Goal: Information Seeking & Learning: Learn about a topic

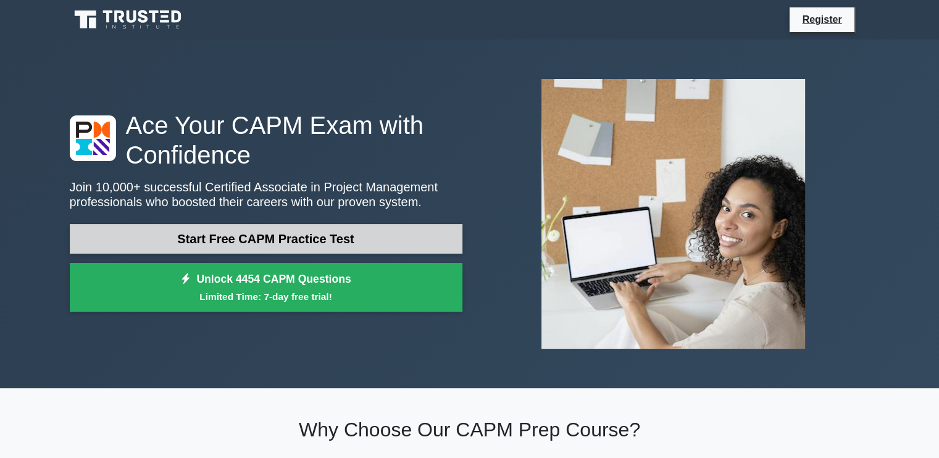
click at [353, 236] on link "Start Free CAPM Practice Test" at bounding box center [266, 239] width 393 height 30
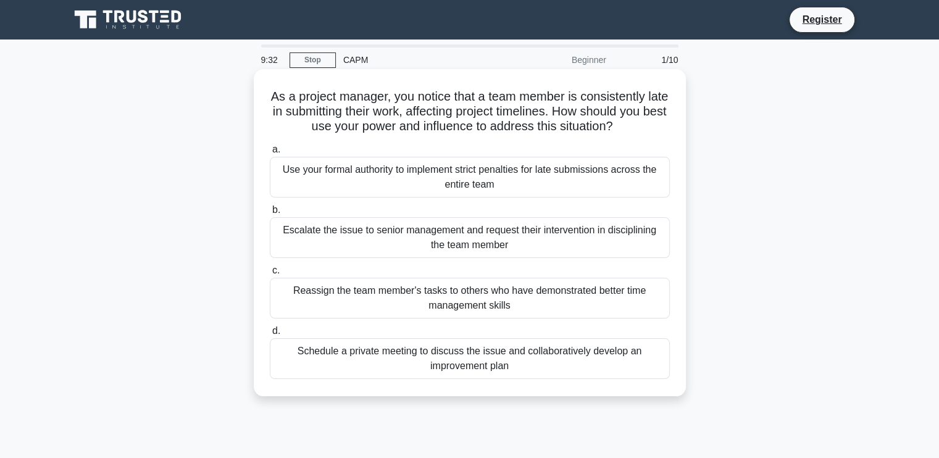
click at [487, 354] on div "Schedule a private meeting to discuss the issue and collaboratively develop an …" at bounding box center [470, 358] width 400 height 41
click at [270, 335] on input "d. Schedule a private meeting to discuss the issue and collaboratively develop …" at bounding box center [270, 331] width 0 height 8
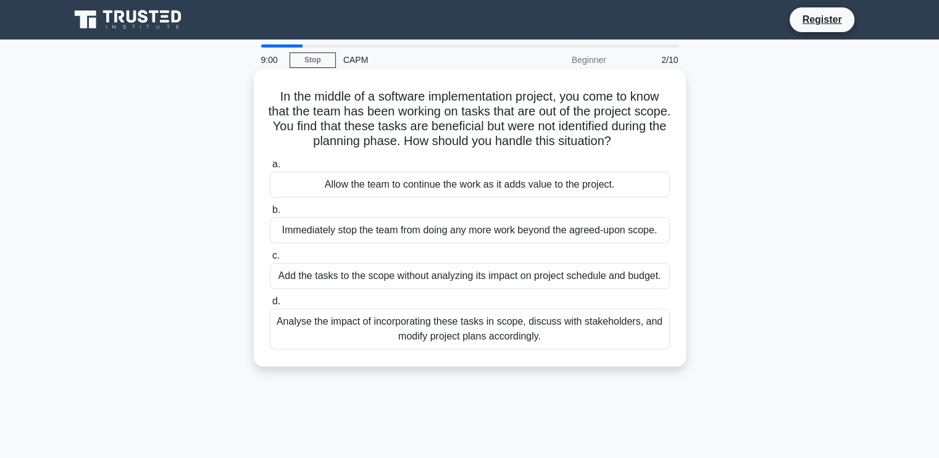
click at [526, 233] on div "Immediately stop the team from doing any more work beyond the agreed-upon scope." at bounding box center [470, 230] width 400 height 26
click at [270, 214] on input "b. Immediately stop the team from doing any more work beyond the agreed-upon sc…" at bounding box center [270, 210] width 0 height 8
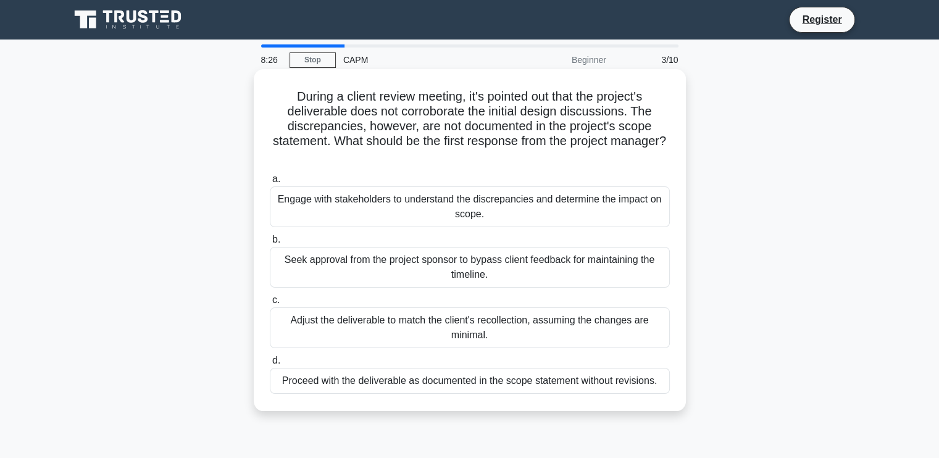
click at [425, 211] on div "Engage with stakeholders to understand the discrepancies and determine the impa…" at bounding box center [470, 206] width 400 height 41
click at [270, 183] on input "a. Engage with stakeholders to understand the discrepancies and determine the i…" at bounding box center [270, 179] width 0 height 8
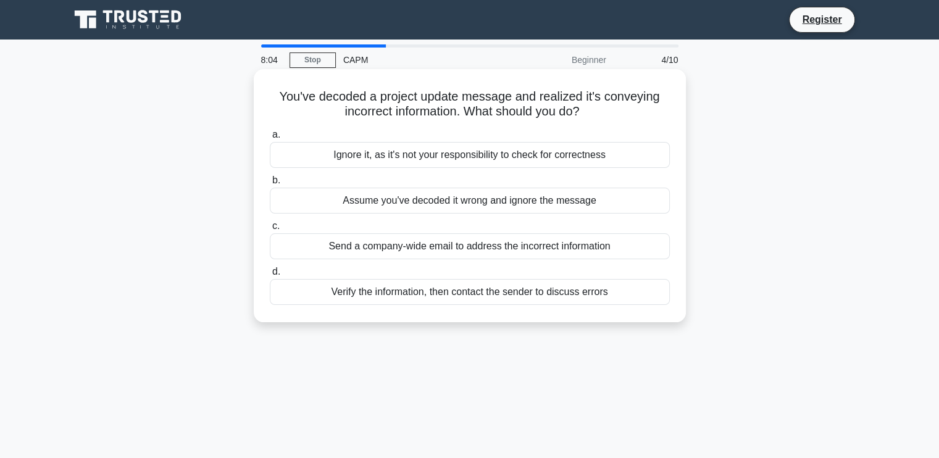
click at [416, 295] on div "Verify the information, then contact the sender to discuss errors" at bounding box center [470, 292] width 400 height 26
click at [270, 276] on input "d. Verify the information, then contact the sender to discuss errors" at bounding box center [270, 272] width 0 height 8
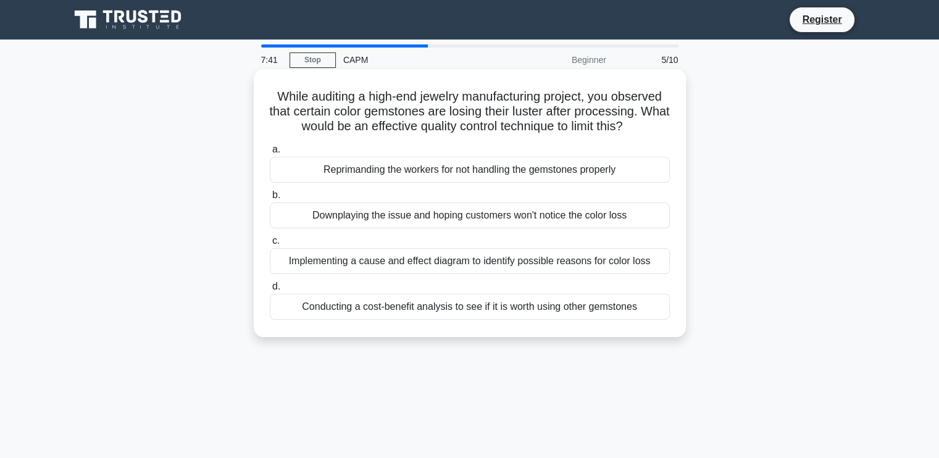
click at [485, 266] on div "Implementing a cause and effect diagram to identify possible reasons for color …" at bounding box center [470, 261] width 400 height 26
click at [270, 245] on input "c. Implementing a cause and effect diagram to identify possible reasons for col…" at bounding box center [270, 241] width 0 height 8
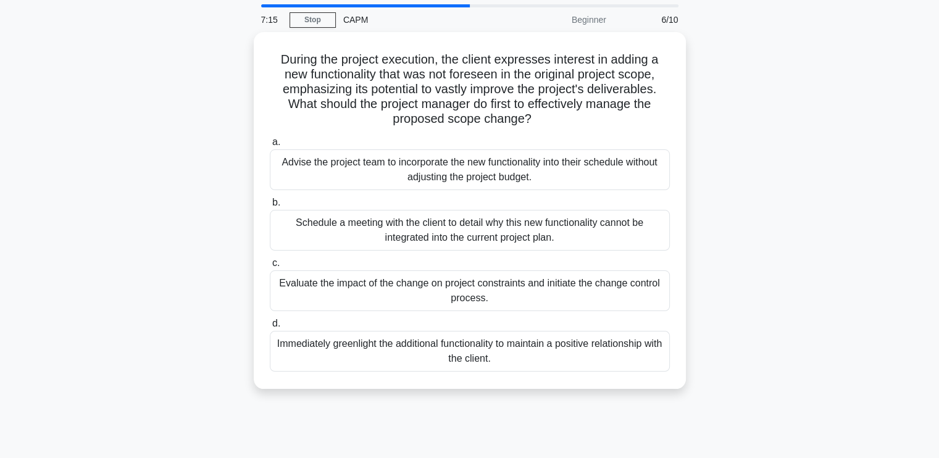
scroll to position [62, 0]
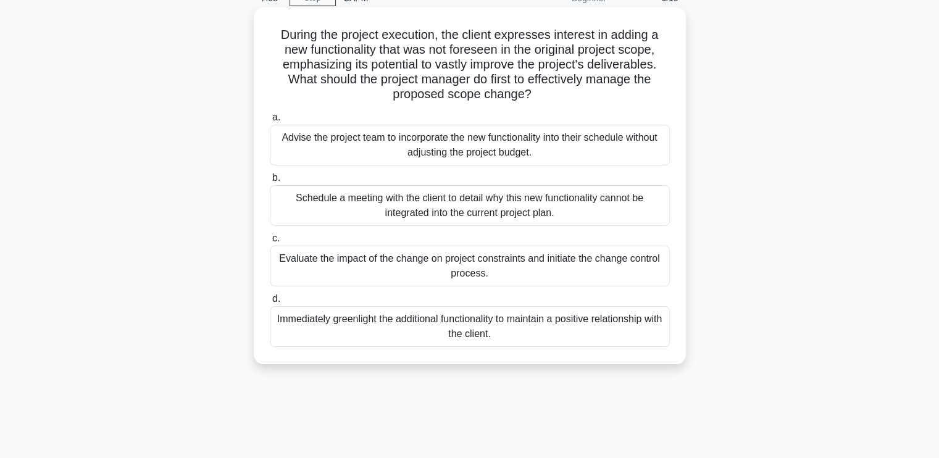
click at [526, 267] on div "Evaluate the impact of the change on project constraints and initiate the chang…" at bounding box center [470, 266] width 400 height 41
click at [270, 243] on input "c. Evaluate the impact of the change on project constraints and initiate the ch…" at bounding box center [270, 239] width 0 height 8
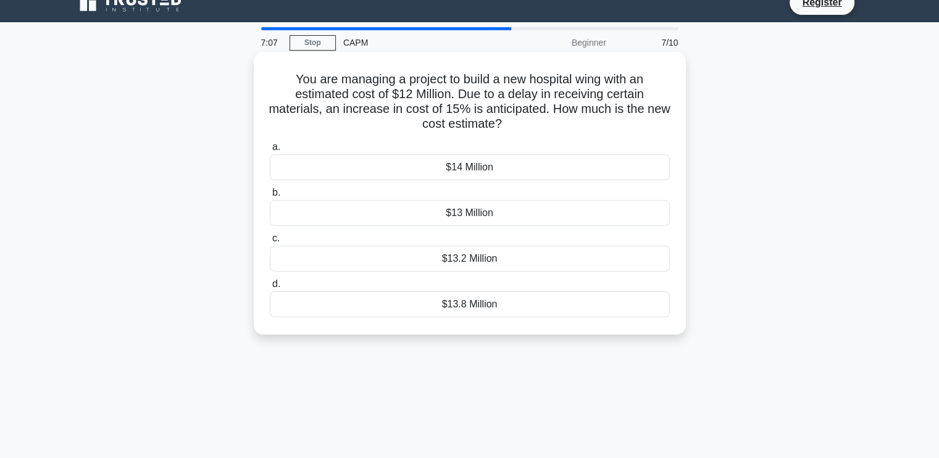
scroll to position [0, 0]
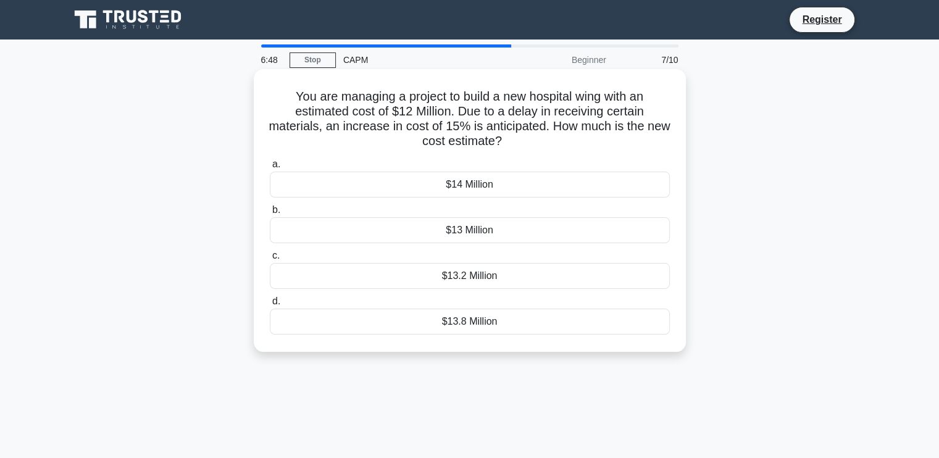
drag, startPoint x: 437, startPoint y: 321, endPoint x: 442, endPoint y: 325, distance: 6.6
click at [442, 325] on div "$13.8 Million" at bounding box center [470, 322] width 400 height 26
click at [270, 306] on input "d. $13.8 Million" at bounding box center [270, 302] width 0 height 8
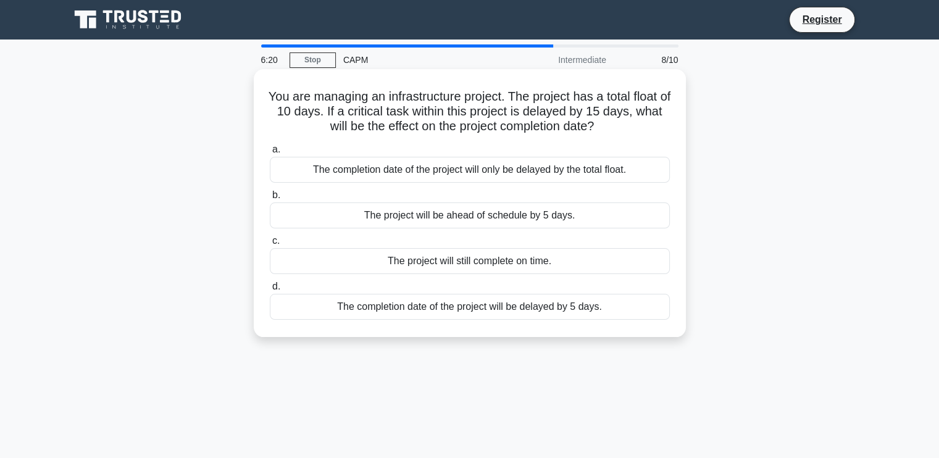
click at [551, 300] on div "The completion date of the project will be delayed by 5 days." at bounding box center [470, 307] width 400 height 26
click at [270, 291] on input "d. The completion date of the project will be delayed by 5 days." at bounding box center [270, 287] width 0 height 8
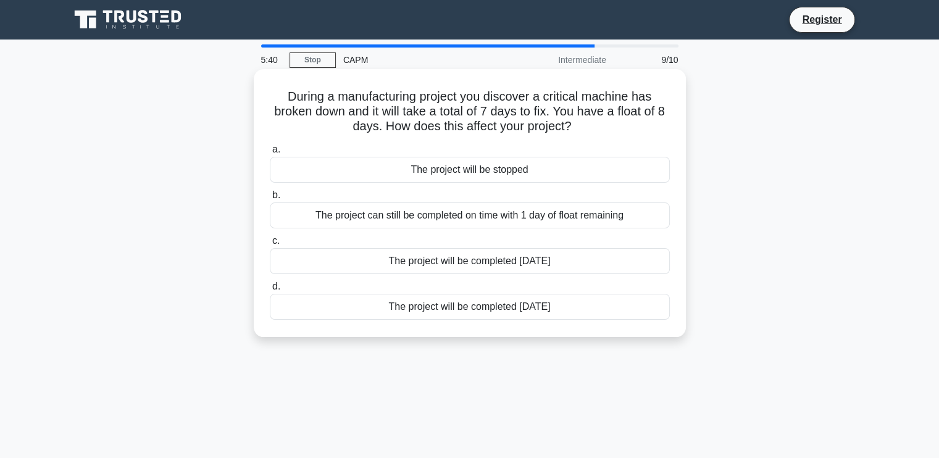
click at [524, 220] on div "The project can still be completed on time with 1 day of float remaining" at bounding box center [470, 216] width 400 height 26
click at [270, 199] on input "b. The project can still be completed on time with 1 day of float remaining" at bounding box center [270, 195] width 0 height 8
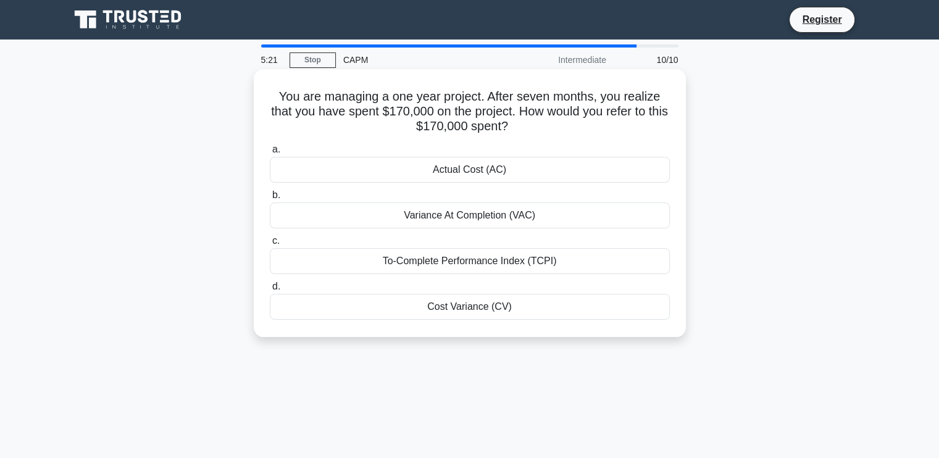
click at [575, 159] on div "Actual Cost (AC)" at bounding box center [470, 170] width 400 height 26
click at [270, 154] on input "a. Actual Cost (AC)" at bounding box center [270, 150] width 0 height 8
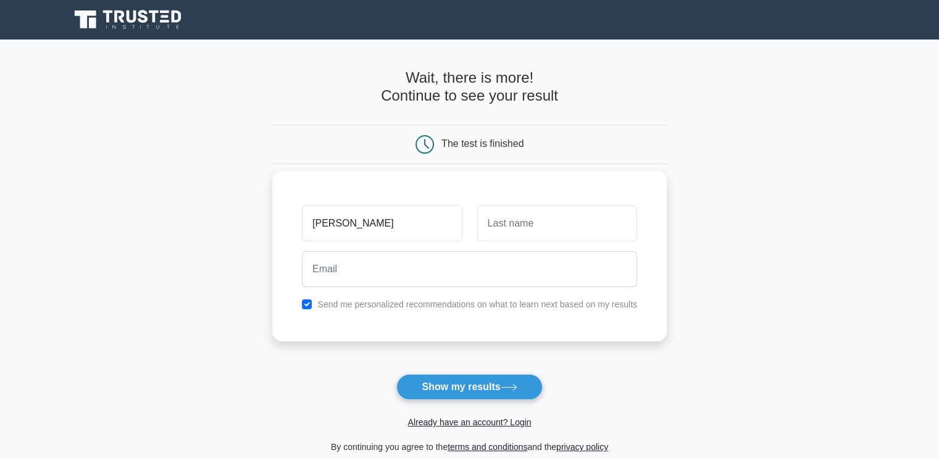
type input "[PERSON_NAME]"
click at [521, 231] on input "text" at bounding box center [557, 224] width 160 height 36
type input "Saa"
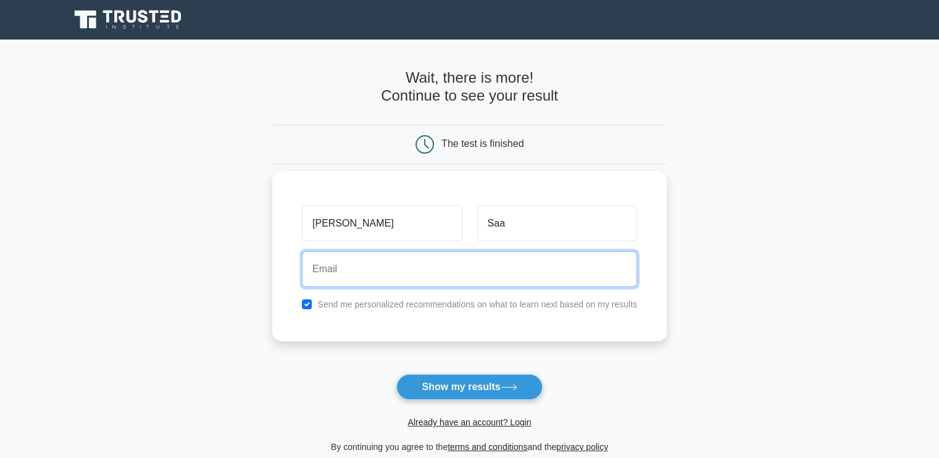
click at [490, 264] on input "email" at bounding box center [469, 269] width 335 height 36
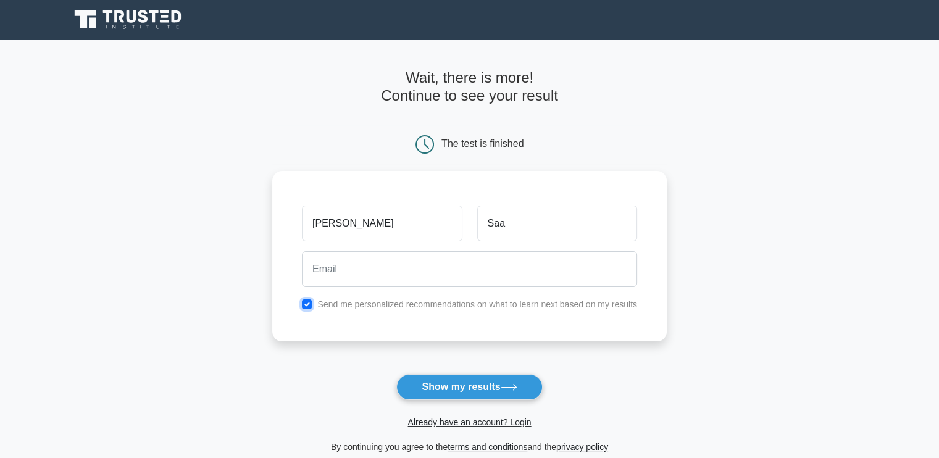
click at [305, 307] on input "checkbox" at bounding box center [307, 304] width 10 height 10
checkbox input "false"
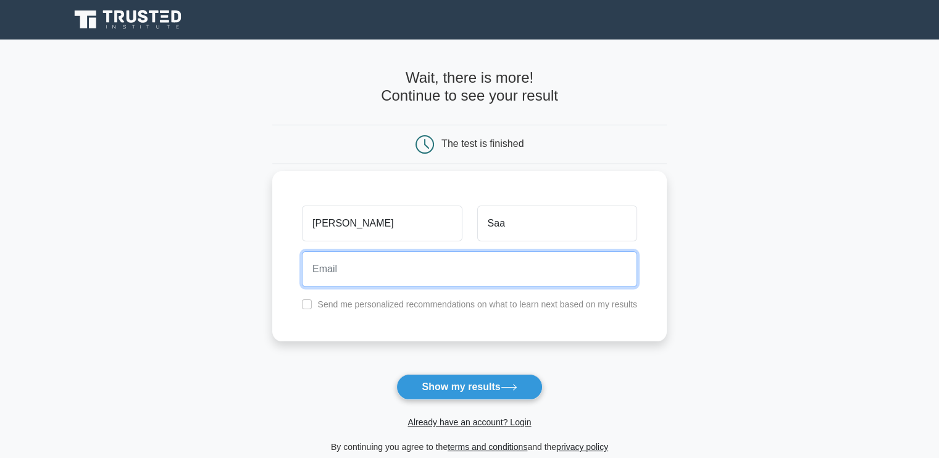
click at [346, 262] on input "email" at bounding box center [469, 269] width 335 height 36
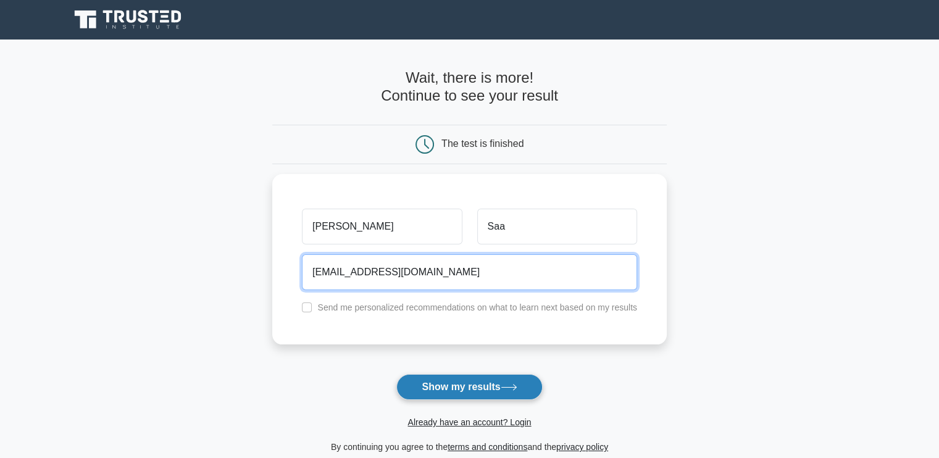
type input "arielsr35@gmail.com"
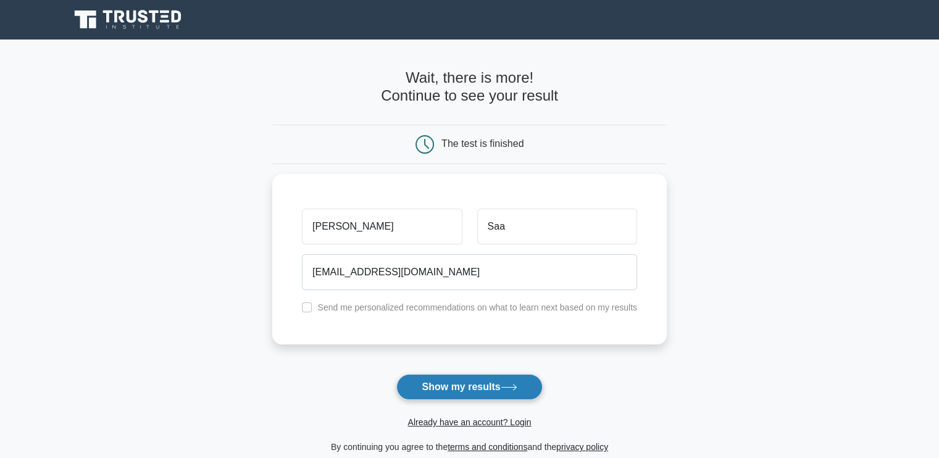
click at [495, 389] on button "Show my results" at bounding box center [469, 387] width 146 height 26
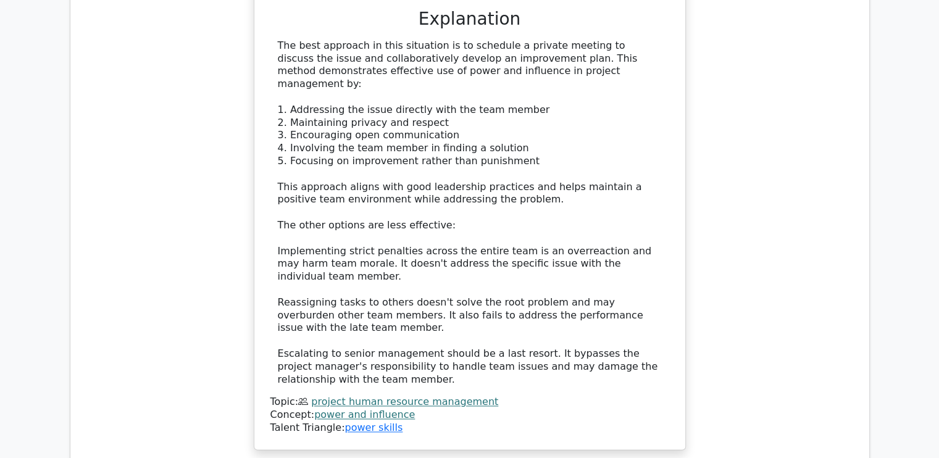
scroll to position [1543, 0]
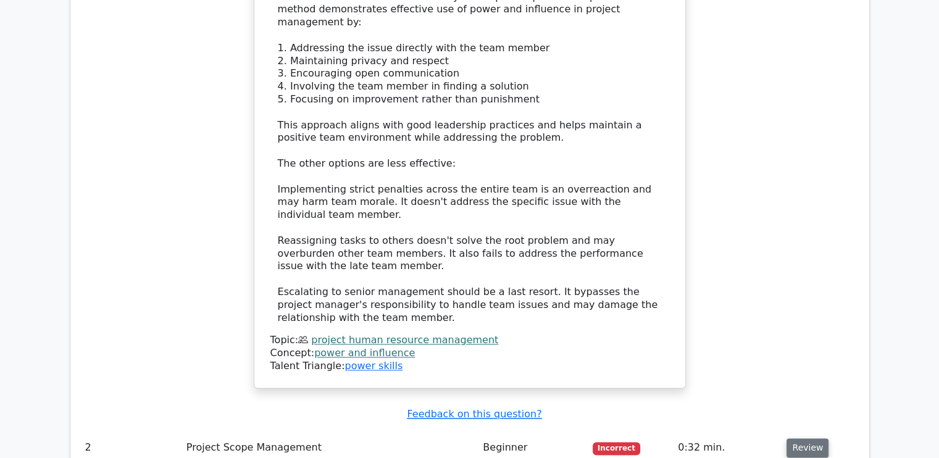
click at [800, 438] on button "Review" at bounding box center [808, 447] width 42 height 19
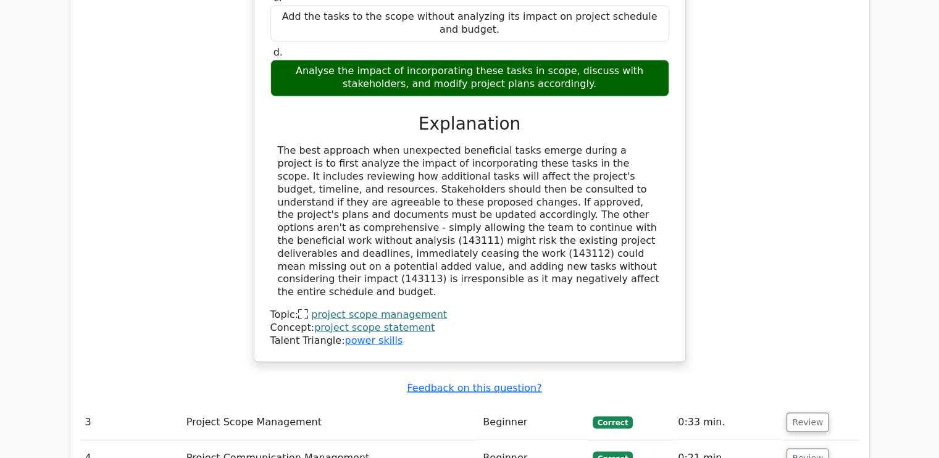
scroll to position [2223, 0]
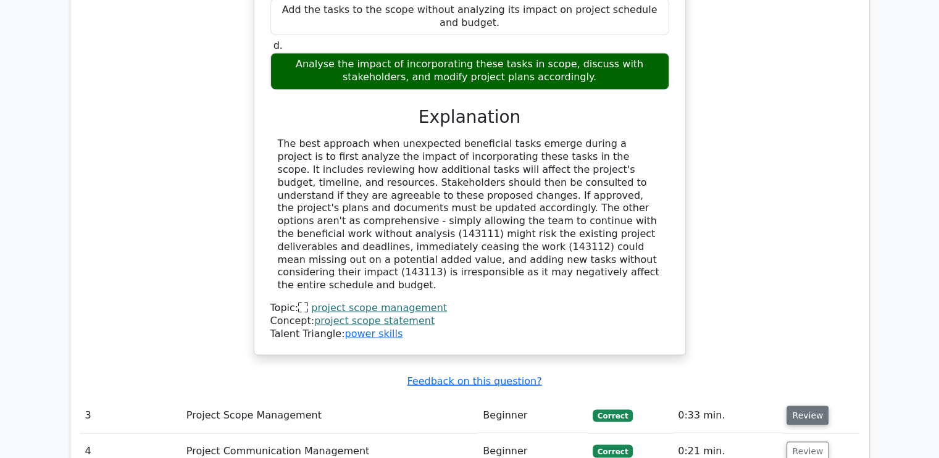
click at [795, 406] on button "Review" at bounding box center [808, 415] width 42 height 19
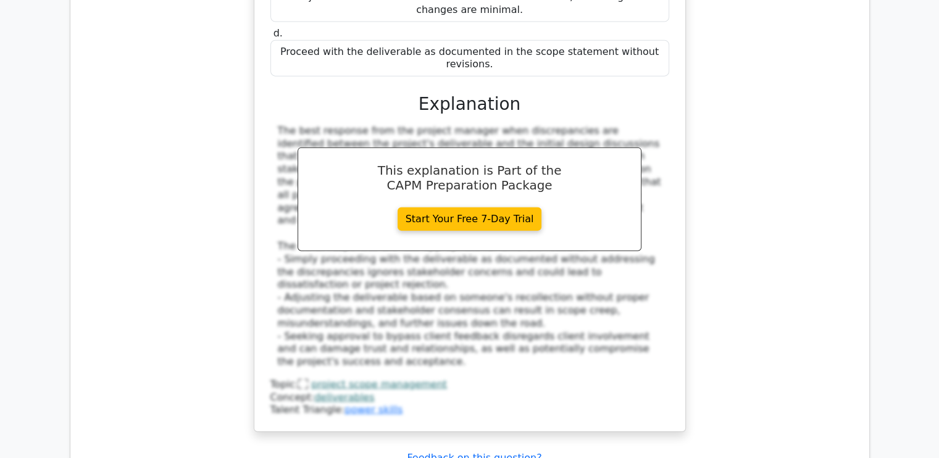
scroll to position [2902, 0]
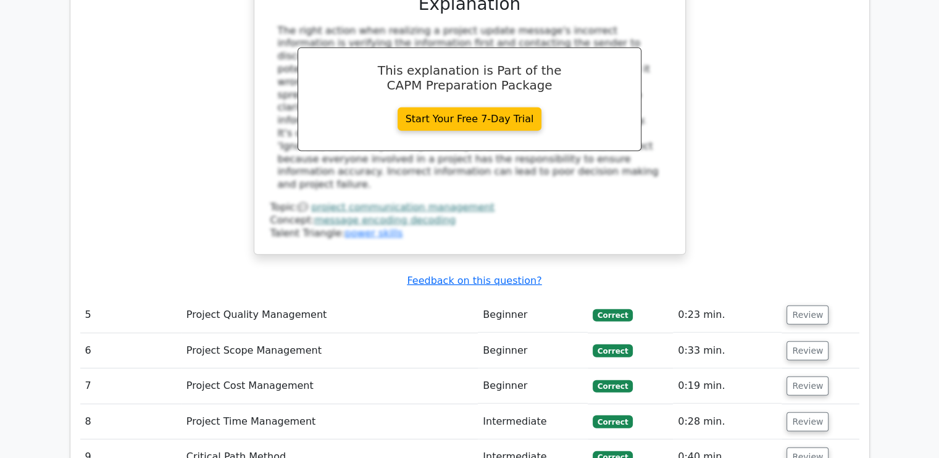
scroll to position [3643, 0]
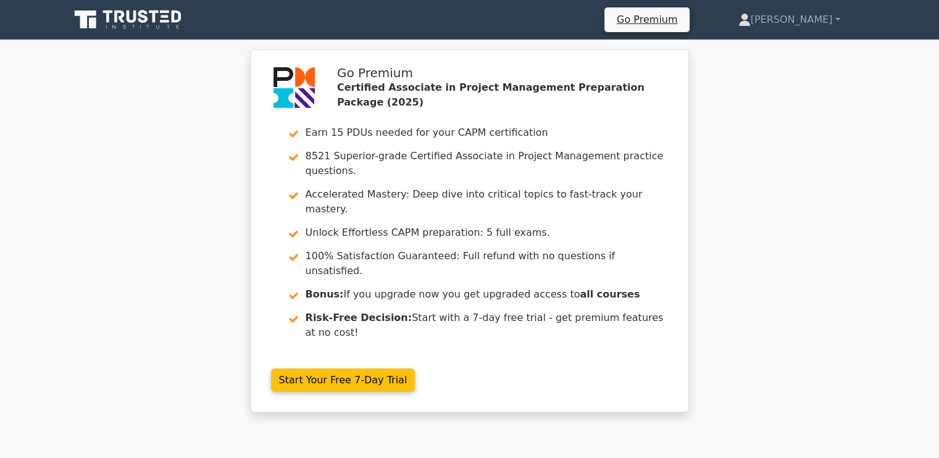
scroll to position [62, 0]
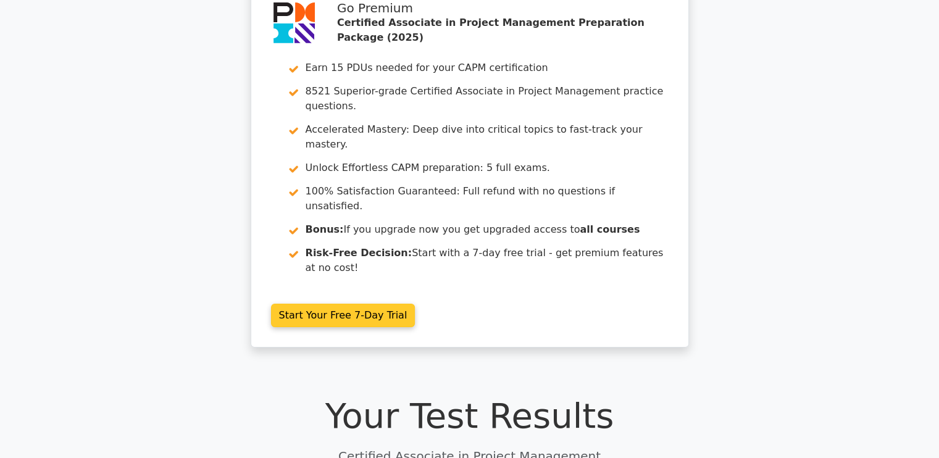
click at [324, 304] on link "Start Your Free 7-Day Trial" at bounding box center [343, 315] width 144 height 23
